Goal: Task Accomplishment & Management: Complete application form

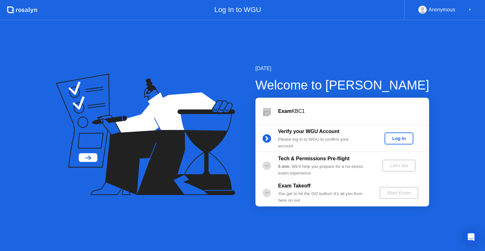
click at [407, 140] on div "Log In" at bounding box center [399, 138] width 24 height 5
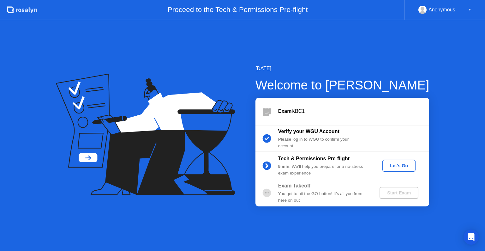
click at [390, 163] on div "Let's Go" at bounding box center [399, 165] width 28 height 5
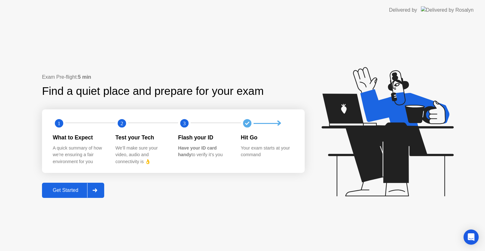
click at [73, 189] on div "Get Started" at bounding box center [65, 190] width 43 height 6
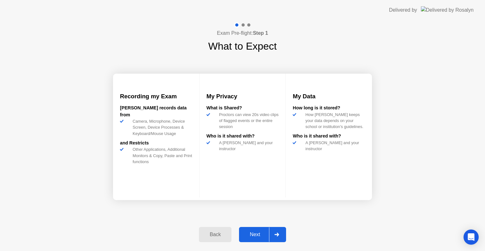
click at [259, 232] on div "Next" at bounding box center [255, 234] width 28 height 6
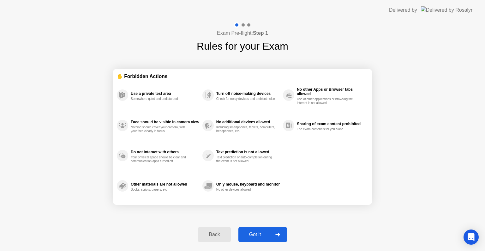
click at [256, 231] on div "Got it" at bounding box center [255, 234] width 30 height 6
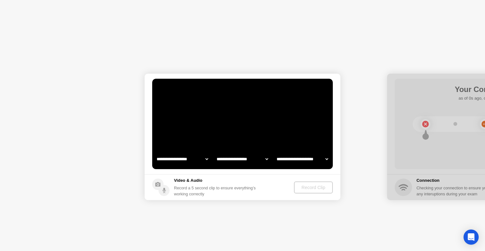
select select "**********"
select select "*******"
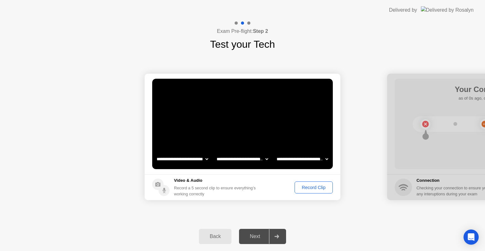
click at [306, 189] on div "Record Clip" at bounding box center [314, 187] width 34 height 5
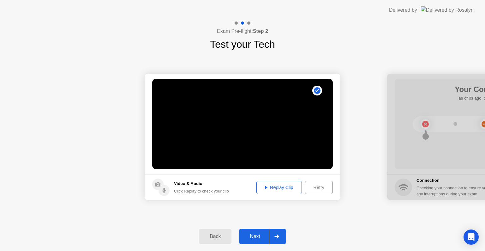
click at [274, 185] on div "Replay Clip" at bounding box center [278, 187] width 41 height 5
click at [259, 236] on div "Next" at bounding box center [255, 236] width 28 height 6
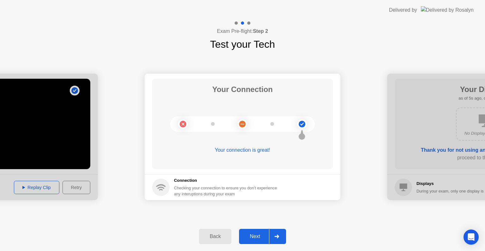
click at [259, 236] on div "Next" at bounding box center [255, 236] width 28 height 6
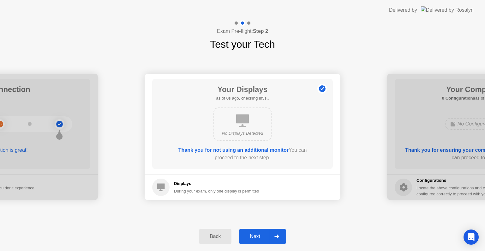
click at [258, 232] on button "Next" at bounding box center [262, 235] width 47 height 15
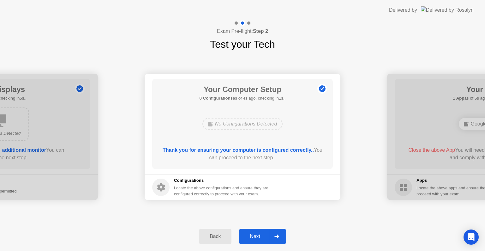
click at [259, 235] on div "Next" at bounding box center [255, 236] width 28 height 6
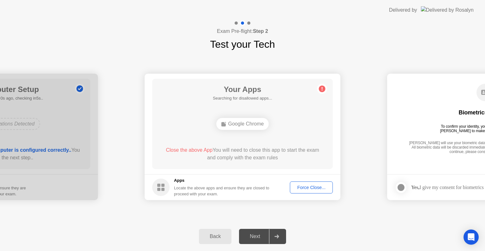
click at [282, 128] on div "Google Chrome" at bounding box center [242, 123] width 145 height 17
click at [300, 187] on div "Force Close..." at bounding box center [311, 187] width 38 height 5
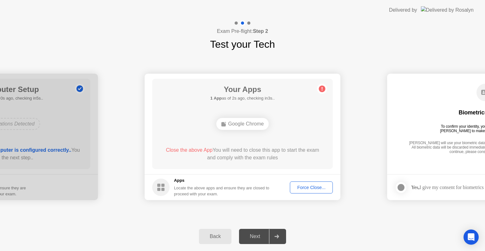
click at [284, 154] on div "Close the above App You will need to close this app to start the exam and compl…" at bounding box center [242, 153] width 163 height 15
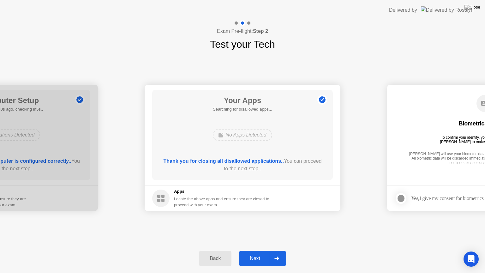
click at [250, 250] on div "Next" at bounding box center [255, 258] width 28 height 6
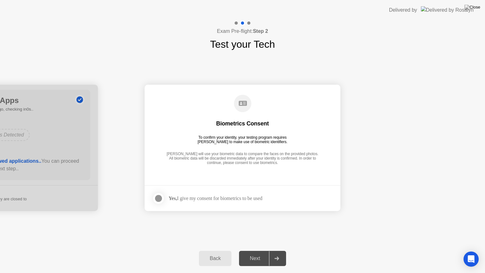
click at [257, 250] on div "Next" at bounding box center [255, 258] width 28 height 6
click at [159, 198] on div at bounding box center [159, 198] width 8 height 8
click at [254, 250] on div "Next" at bounding box center [255, 258] width 28 height 6
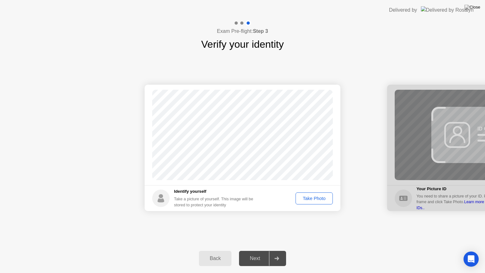
click at [305, 199] on div "Take Photo" at bounding box center [314, 198] width 33 height 5
click at [260, 250] on div "Next" at bounding box center [255, 258] width 28 height 6
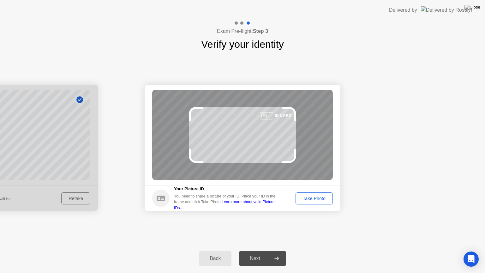
click at [314, 198] on div "Take Photo" at bounding box center [314, 198] width 33 height 5
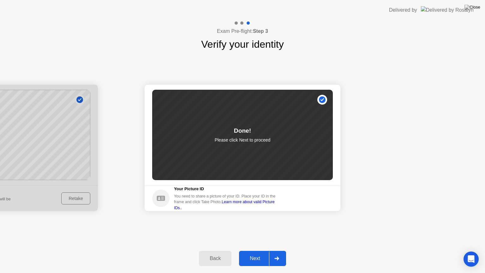
click at [252, 250] on button "Next" at bounding box center [262, 258] width 47 height 15
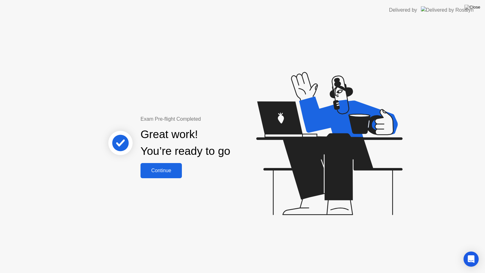
click at [167, 175] on button "Continue" at bounding box center [160, 170] width 41 height 15
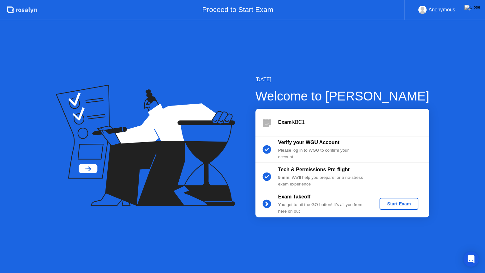
click at [388, 204] on div "Start Exam" at bounding box center [399, 203] width 34 height 5
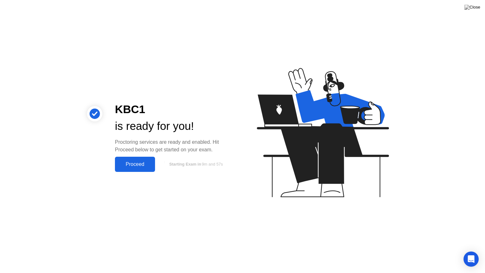
click at [148, 164] on div "Proceed" at bounding box center [135, 164] width 36 height 6
